Goal: Task Accomplishment & Management: Manage account settings

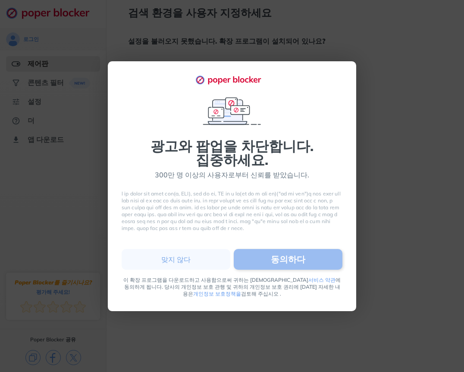
click at [271, 270] on button "동의하다" at bounding box center [288, 259] width 109 height 21
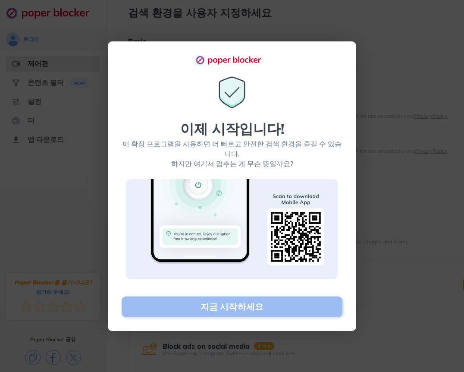
click at [243, 301] on font "지금 시작하세요" at bounding box center [232, 306] width 63 height 11
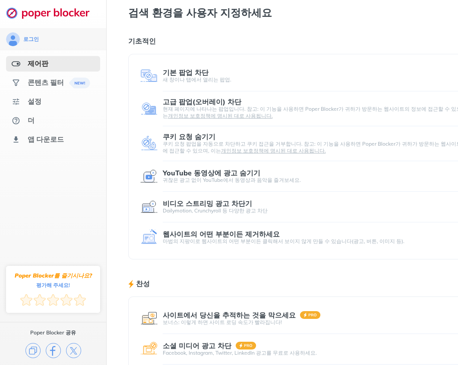
click at [206, 40] on h1 "기초적인" at bounding box center [320, 40] width 385 height 11
click at [47, 86] on font "콘텐츠 필터" at bounding box center [46, 82] width 36 height 9
click at [44, 104] on div at bounding box center [229, 182] width 458 height 365
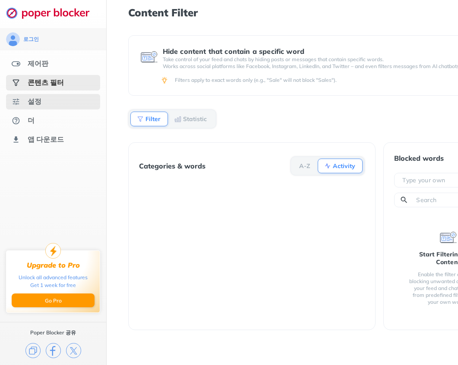
click at [35, 104] on font "설정" at bounding box center [35, 101] width 14 height 9
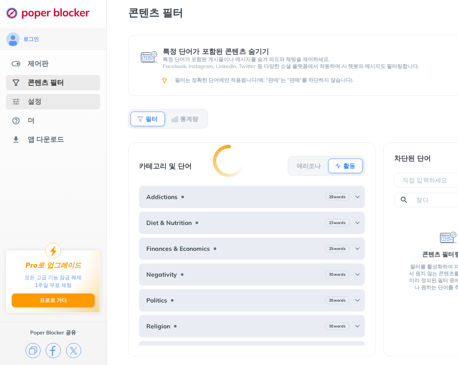
click at [35, 104] on div at bounding box center [229, 182] width 458 height 365
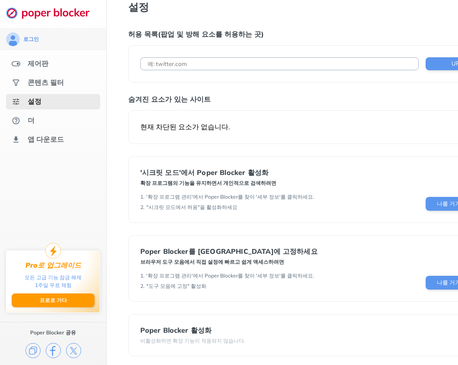
scroll to position [10, 0]
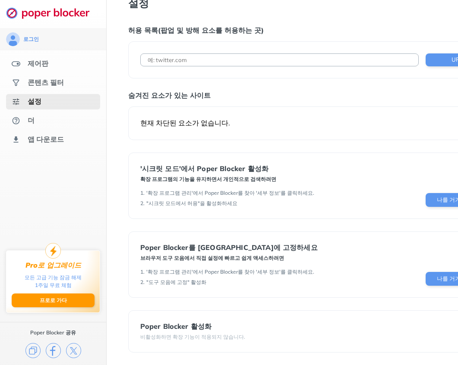
drag, startPoint x: 285, startPoint y: 365, endPoint x: 337, endPoint y: 369, distance: 52.4
click at [340, 365] on html "로그인 제어판 콘텐츠 필터 설정 더 앱 다운로드 Pro로 업그레이드 모든 고급 기능 잠금 해제 1주일 무료 체험 프로로 가다 Poper Blo…" at bounding box center [229, 178] width 458 height 375
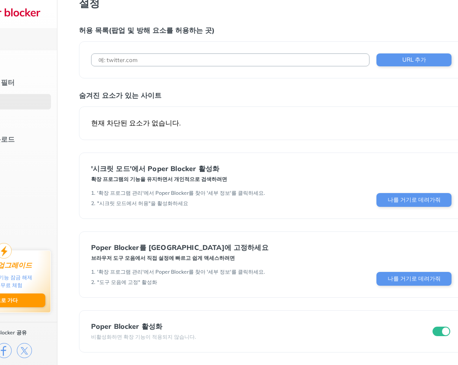
scroll to position [10, 76]
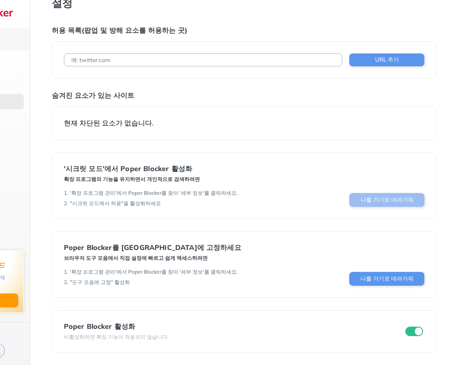
click at [384, 202] on font "나를 거기로 데려가줘" at bounding box center [386, 199] width 53 height 7
